Goal: Transaction & Acquisition: Download file/media

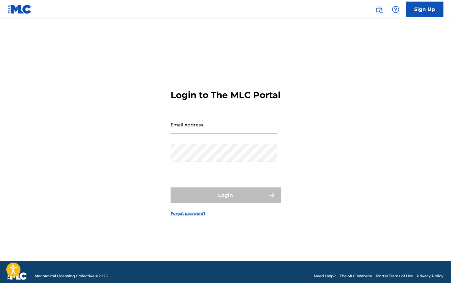
type input "[EMAIL_ADDRESS][DOMAIN_NAME]"
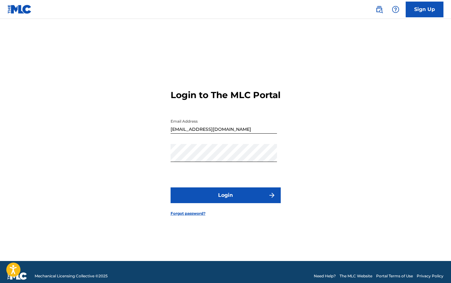
click at [230, 203] on button "Login" at bounding box center [226, 196] width 110 height 16
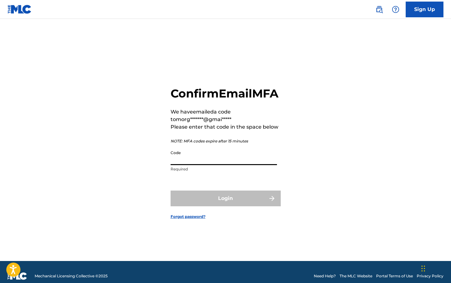
click at [183, 165] on input "Code" at bounding box center [224, 156] width 106 height 18
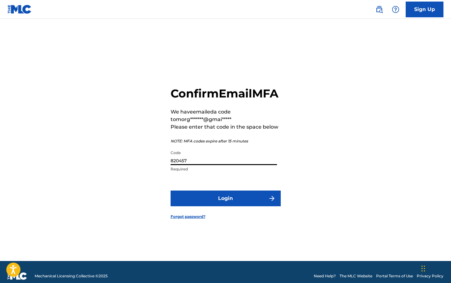
type input "820457"
click at [171, 191] on button "Login" at bounding box center [226, 199] width 110 height 16
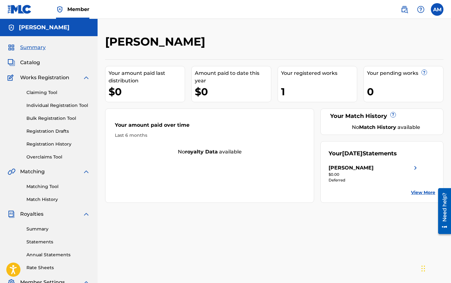
click at [415, 166] on img at bounding box center [416, 168] width 8 height 8
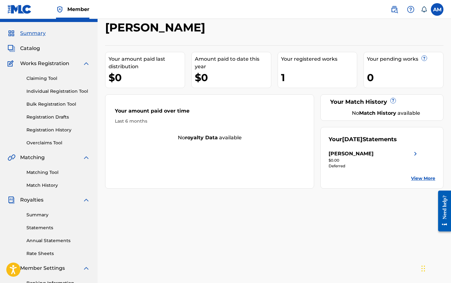
click at [48, 217] on link "Summary" at bounding box center [58, 215] width 64 height 7
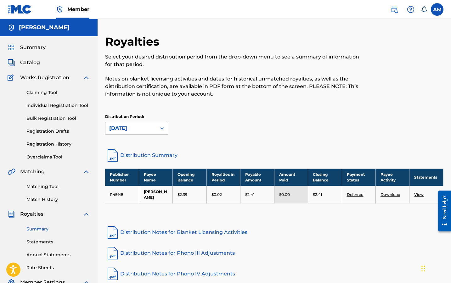
click at [355, 194] on link "Deferred" at bounding box center [355, 194] width 17 height 5
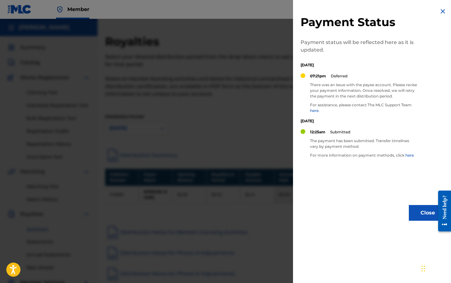
click at [440, 10] on img at bounding box center [443, 12] width 8 height 8
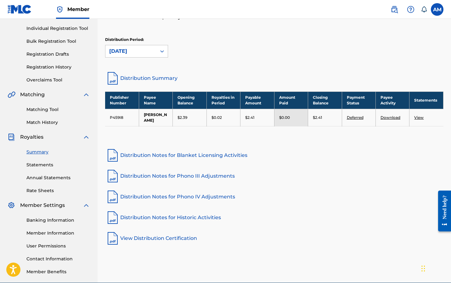
scroll to position [79, 0]
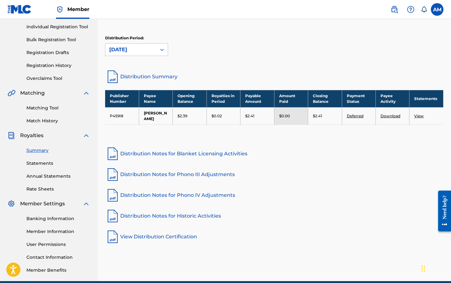
click at [56, 218] on link "Banking Information" at bounding box center [58, 219] width 64 height 7
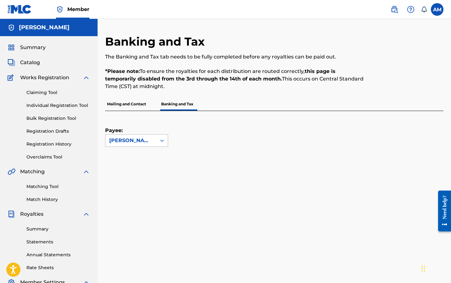
click at [148, 141] on div "Afuye Morgan" at bounding box center [130, 141] width 43 height 8
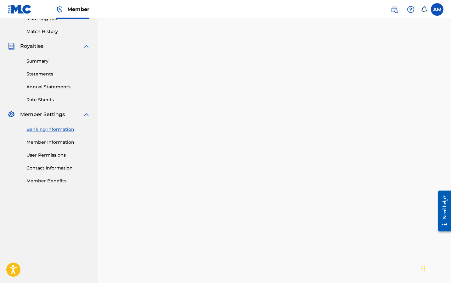
scroll to position [165, 0]
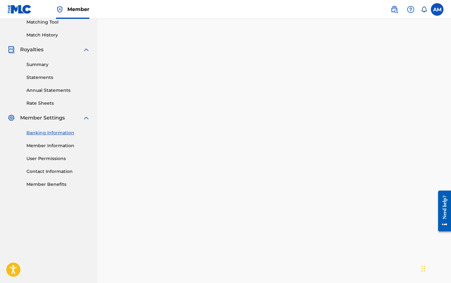
click at [44, 64] on link "Summary" at bounding box center [58, 64] width 64 height 7
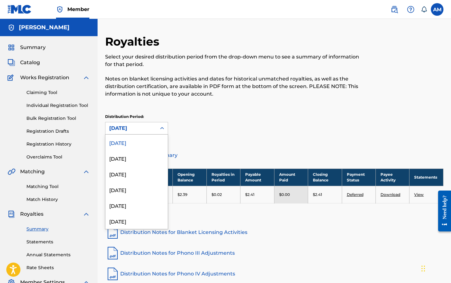
click at [155, 132] on div "August 2025" at bounding box center [130, 128] width 51 height 12
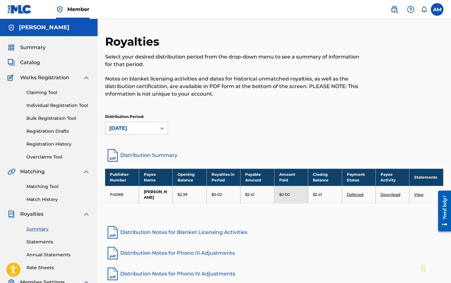
click at [208, 147] on div "Royalties Select your desired distribution period from the drop-down menu to se…" at bounding box center [274, 91] width 339 height 113
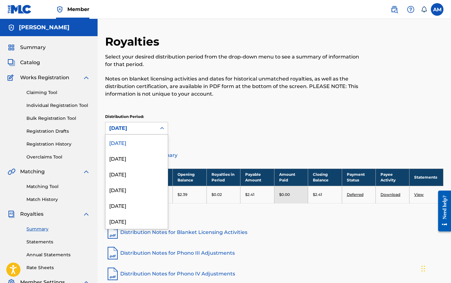
click at [160, 129] on icon at bounding box center [162, 128] width 6 height 6
click at [141, 159] on div "July 2025" at bounding box center [136, 159] width 62 height 16
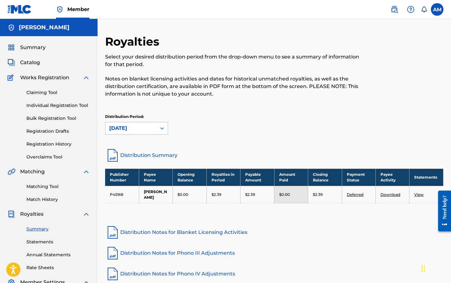
click at [418, 196] on link "View" at bounding box center [418, 194] width 9 height 5
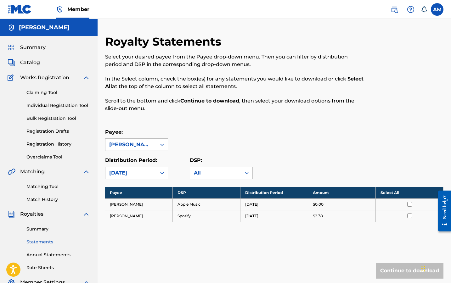
click at [193, 217] on td "Spotify" at bounding box center [207, 216] width 68 height 12
click at [411, 215] on input "checkbox" at bounding box center [409, 216] width 5 height 5
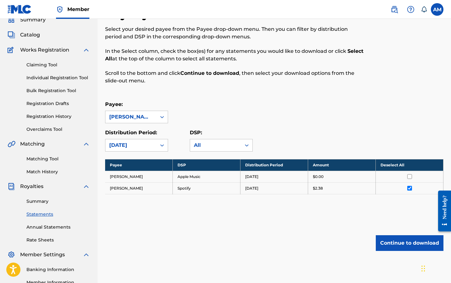
scroll to position [31, 0]
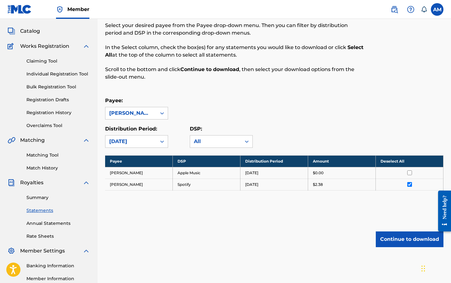
click at [401, 241] on button "Continue to download" at bounding box center [410, 240] width 68 height 16
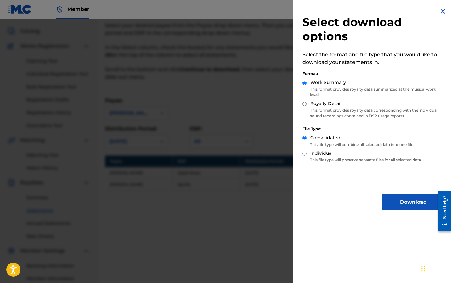
click at [306, 105] on input "Royalty Detail" at bounding box center [305, 104] width 4 height 4
radio input "true"
click at [308, 85] on div "Work Summary" at bounding box center [374, 82] width 142 height 7
click at [386, 201] on button "Download" at bounding box center [413, 203] width 63 height 16
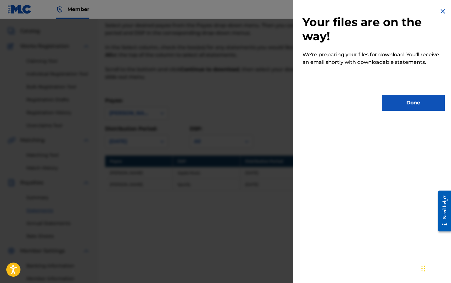
click at [389, 104] on button "Done" at bounding box center [413, 103] width 63 height 16
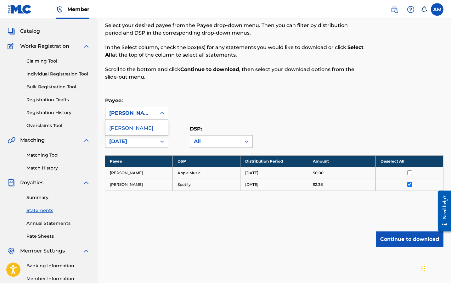
click at [139, 110] on div "Afuye Morgan" at bounding box center [130, 114] width 43 height 8
click at [61, 60] on link "Claiming Tool" at bounding box center [58, 61] width 64 height 7
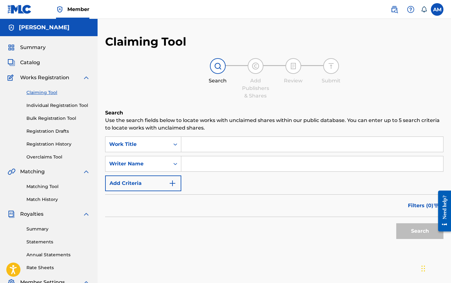
click at [55, 108] on link "Individual Registration Tool" at bounding box center [58, 105] width 64 height 7
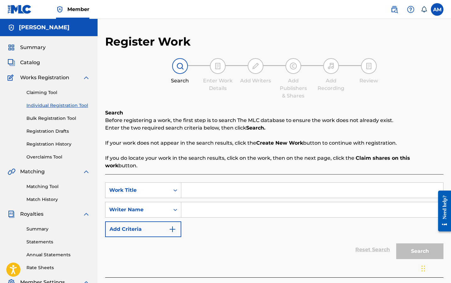
click at [56, 128] on div "Claiming Tool Individual Registration Tool Bulk Registration Tool Registration …" at bounding box center [49, 121] width 83 height 79
